Goal: Transaction & Acquisition: Purchase product/service

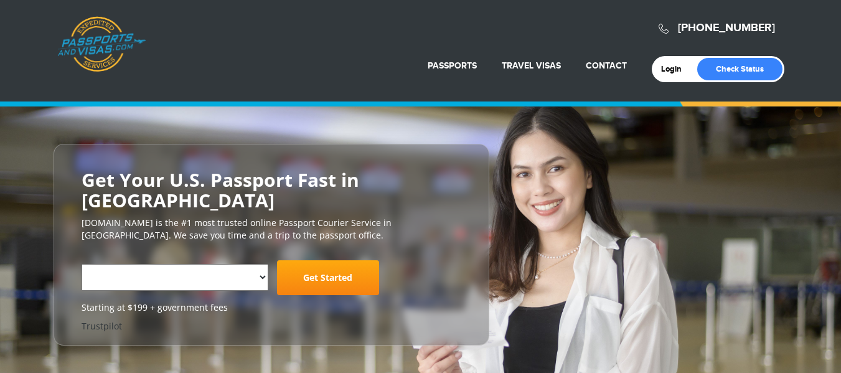
select select "**********"
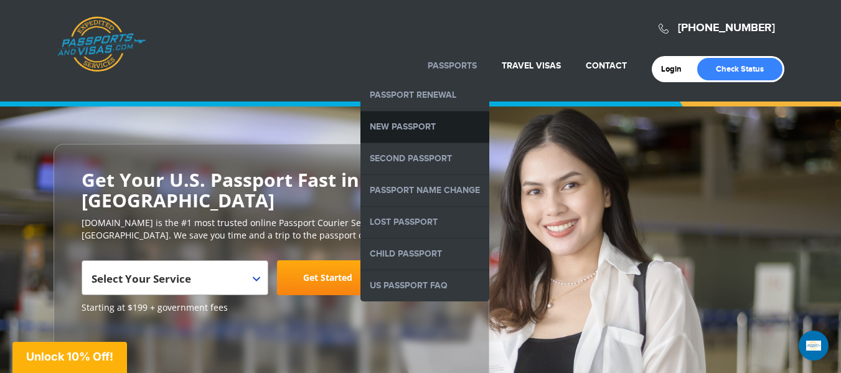
click at [396, 121] on link "New Passport" at bounding box center [424, 126] width 129 height 31
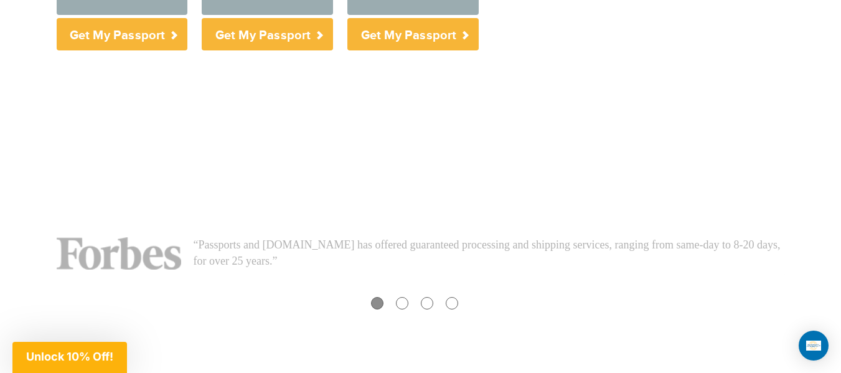
scroll to position [684, 0]
